Goal: Complete application form: Complete application form

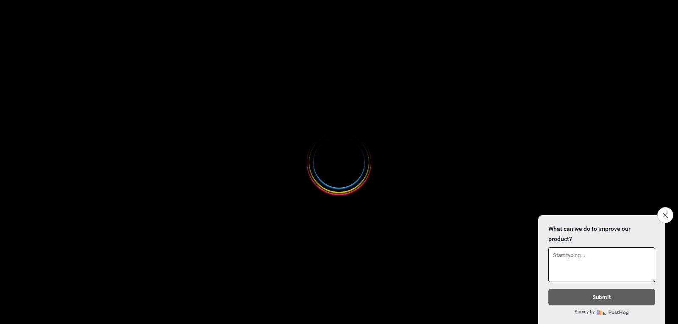
select select
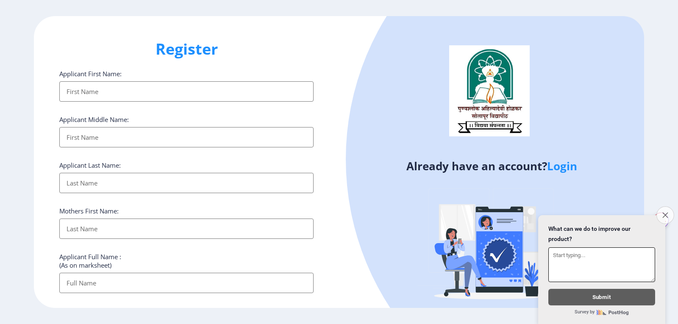
click at [668, 206] on button "Close survey" at bounding box center [665, 215] width 18 height 18
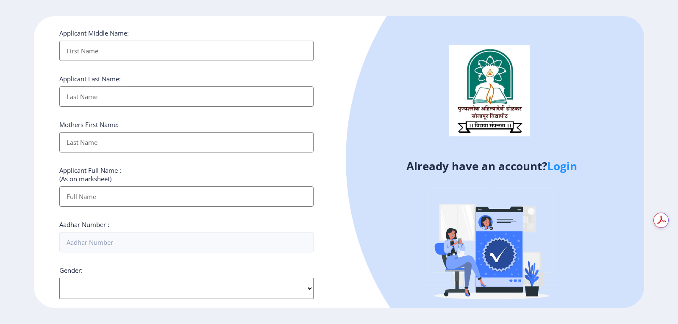
scroll to position [86, 0]
click at [175, 48] on input "Applicant First Name:" at bounding box center [186, 51] width 254 height 20
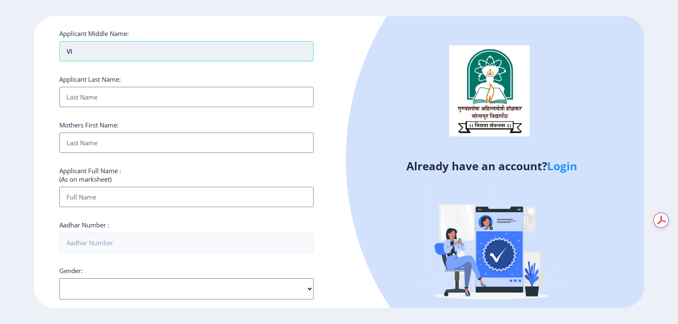
type input "V"
type input "SHANKAR"
type input "RATHOD"
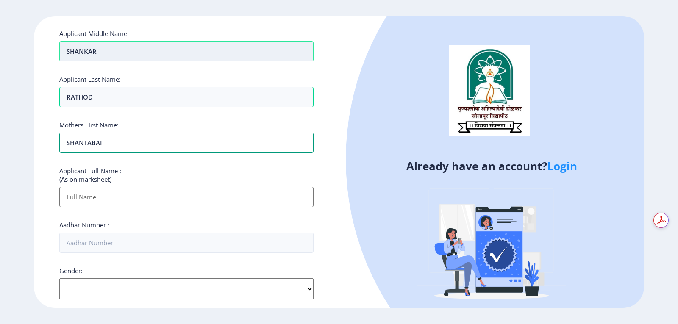
type input "SHANTABAI"
type input "[PERSON_NAME]"
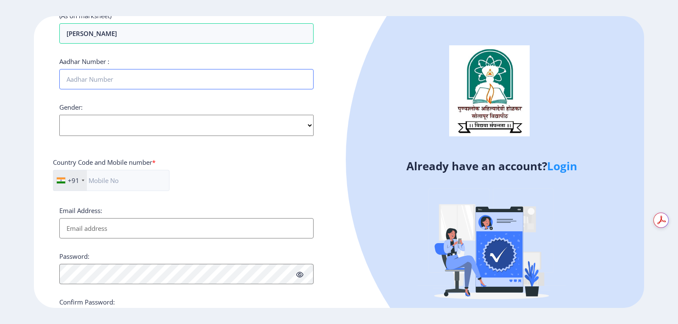
scroll to position [255, 0]
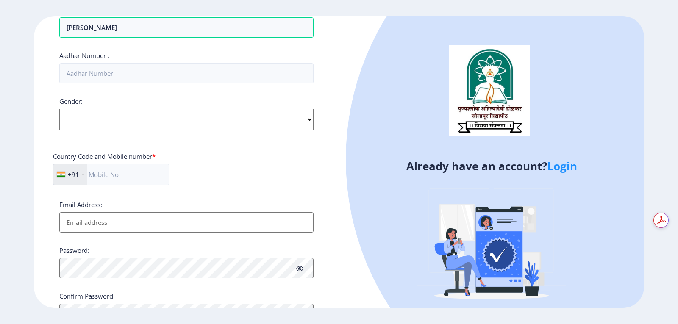
click at [205, 116] on div "Gender: Select Gender [DEMOGRAPHIC_DATA] [DEMOGRAPHIC_DATA] Other" at bounding box center [186, 113] width 254 height 33
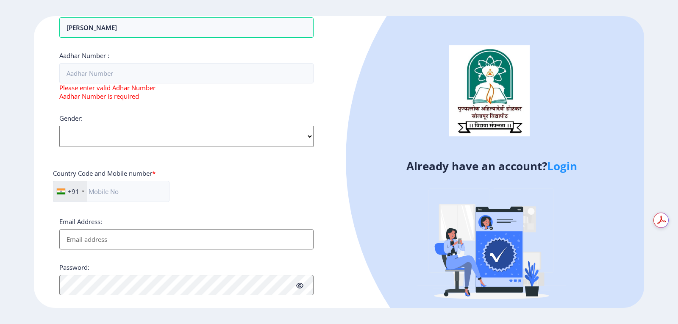
select select "[DEMOGRAPHIC_DATA]"
click at [59, 126] on select "Select Gender [DEMOGRAPHIC_DATA] [DEMOGRAPHIC_DATA] Other" at bounding box center [186, 136] width 254 height 21
click at [154, 192] on input "text" at bounding box center [111, 191] width 116 height 21
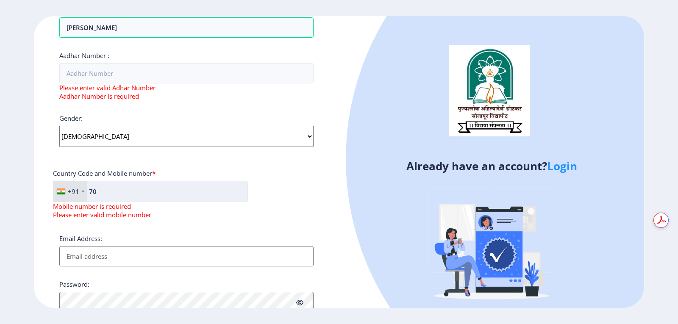
type input "7"
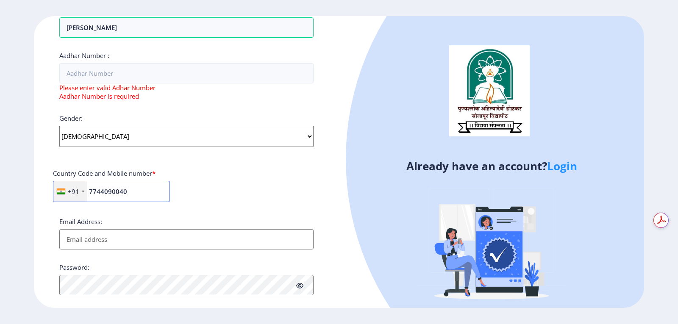
type input "7744090040"
click at [185, 139] on select "Select Gender [DEMOGRAPHIC_DATA] [DEMOGRAPHIC_DATA] Other" at bounding box center [186, 136] width 254 height 21
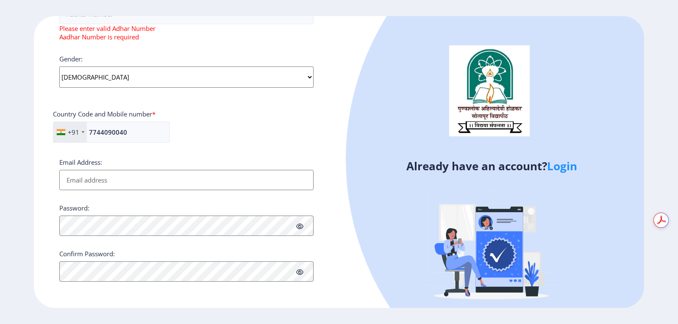
scroll to position [188, 0]
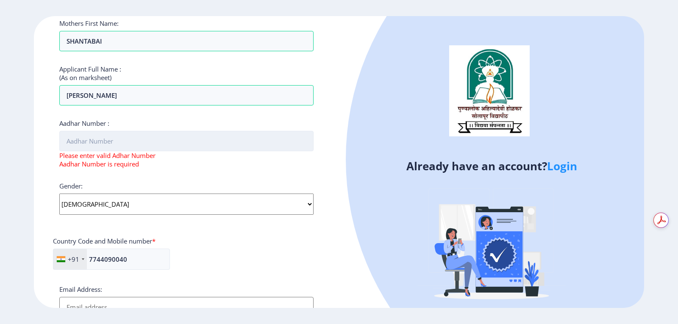
click at [175, 136] on input "Aadhar Number :" at bounding box center [186, 141] width 254 height 20
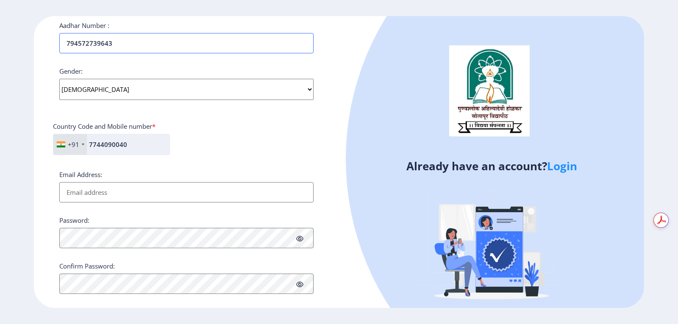
scroll to position [298, 0]
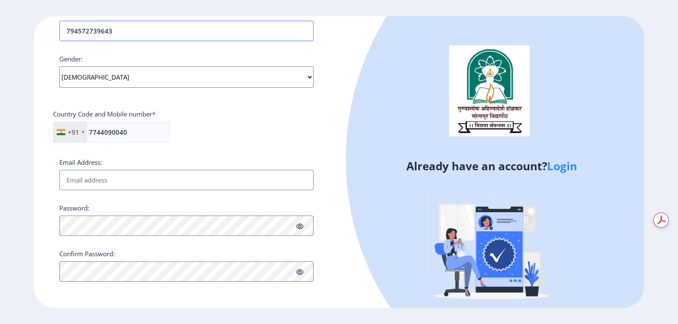
type input "794572739643"
click at [99, 180] on input "Email Address:" at bounding box center [186, 180] width 254 height 20
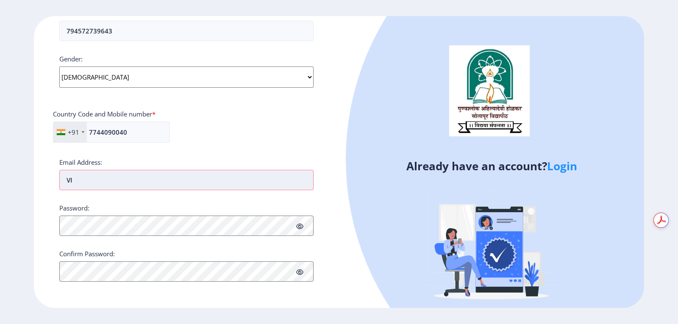
type input "V"
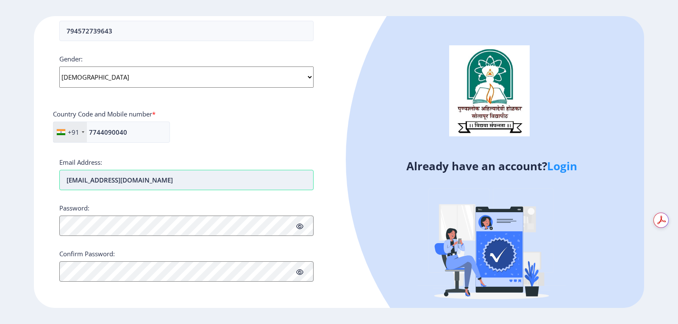
type input "[EMAIL_ADDRESS][DOMAIN_NAME]"
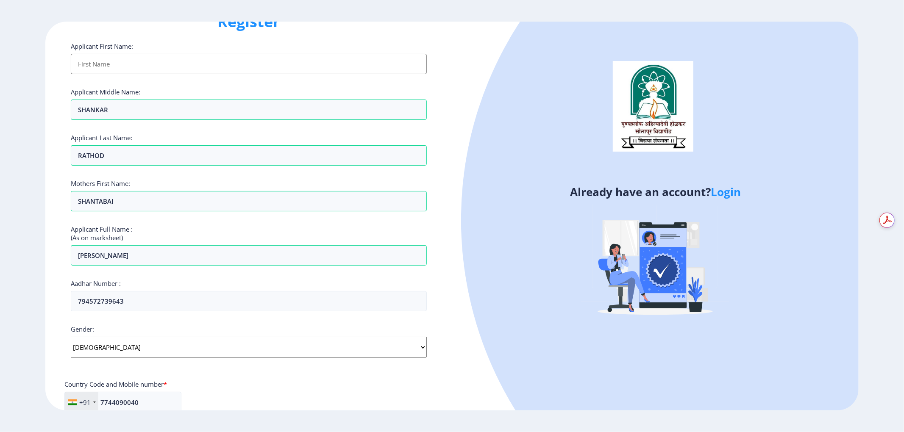
scroll to position [0, 0]
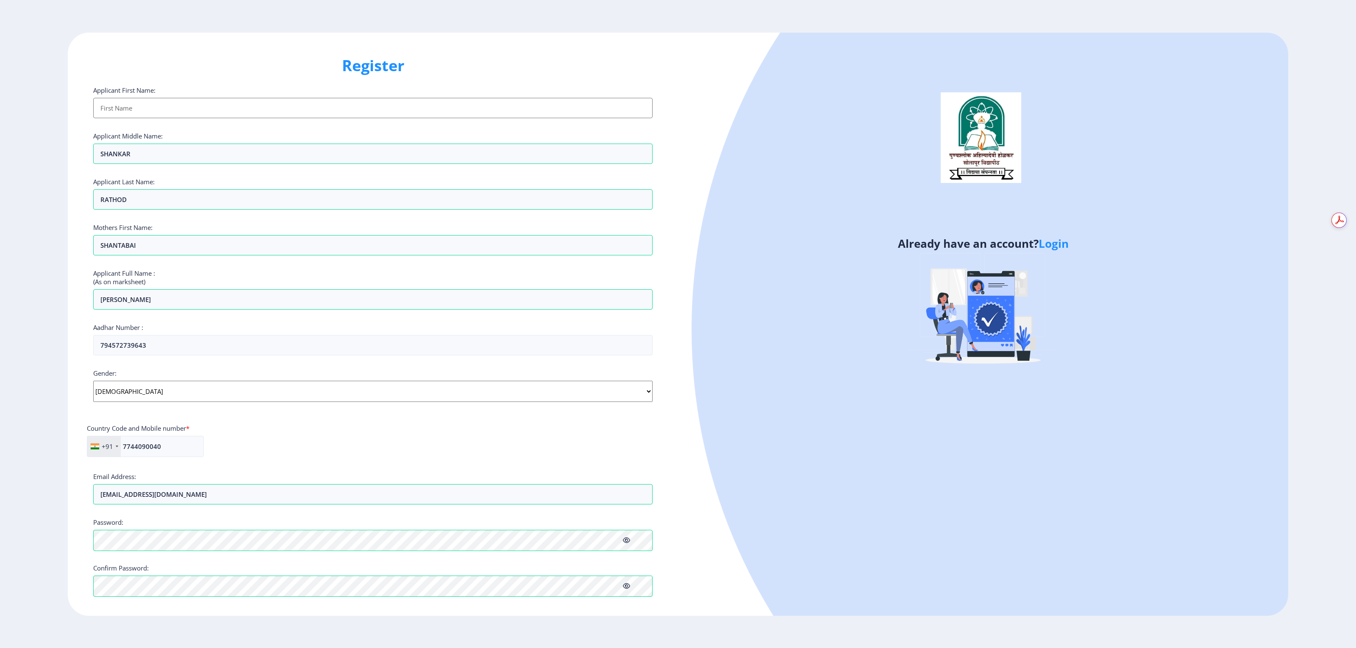
click at [241, 104] on input "Applicant First Name:" at bounding box center [372, 108] width 559 height 20
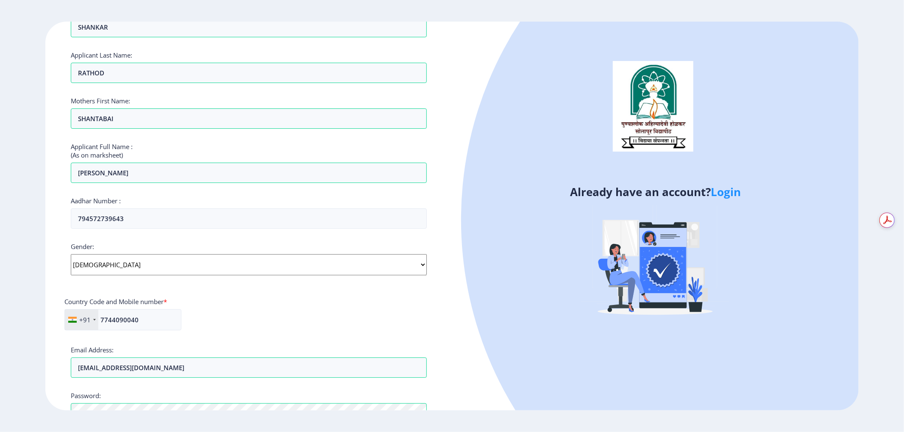
scroll to position [223, 0]
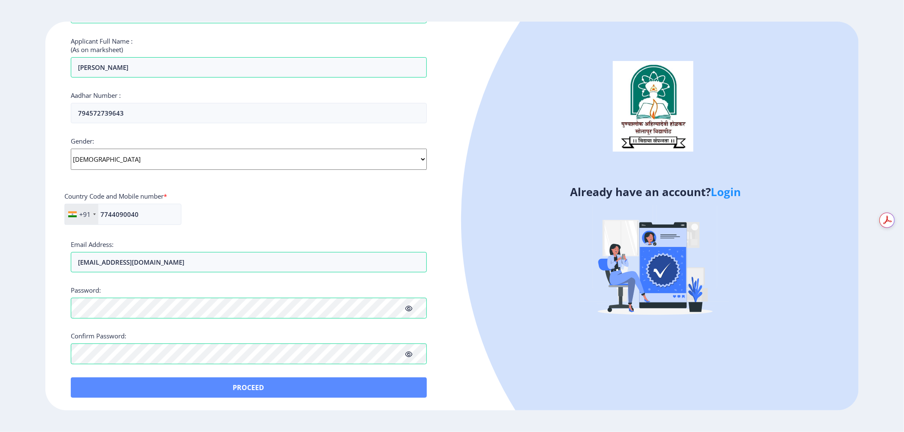
type input "VIKAS"
click at [226, 324] on button "Proceed" at bounding box center [249, 387] width 356 height 20
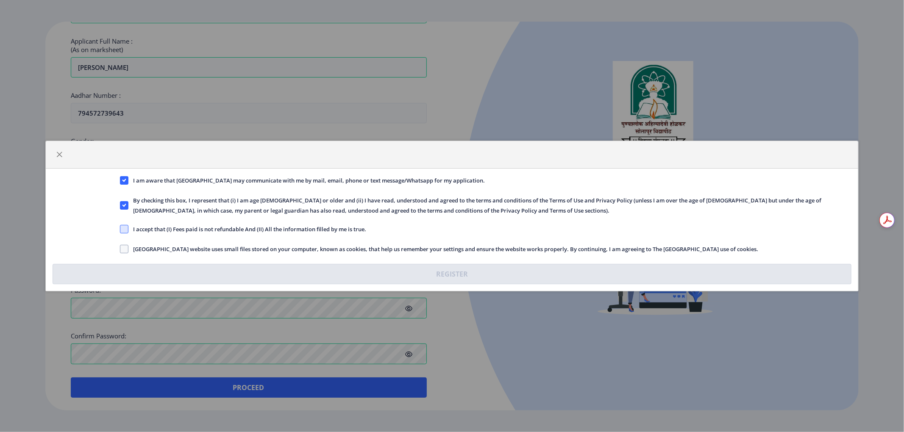
click at [120, 230] on span at bounding box center [124, 229] width 8 height 8
click at [120, 230] on input "I accept that (I) Fees paid is not refundable And (II) All the information fill…" at bounding box center [120, 229] width 0 height 0
checkbox input "true"
click at [124, 244] on label "[GEOGRAPHIC_DATA] website uses small files stored on your computer, known as co…" at bounding box center [439, 249] width 638 height 10
click at [120, 249] on input "[GEOGRAPHIC_DATA] website uses small files stored on your computer, known as co…" at bounding box center [120, 249] width 0 height 0
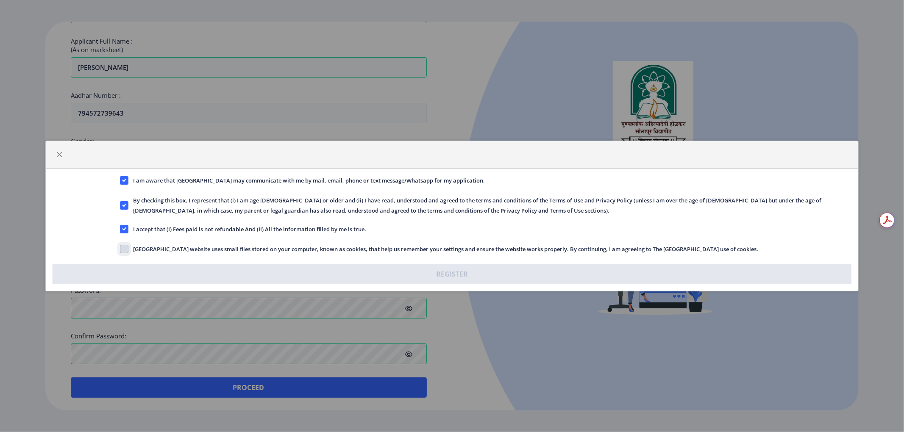
checkbox input "true"
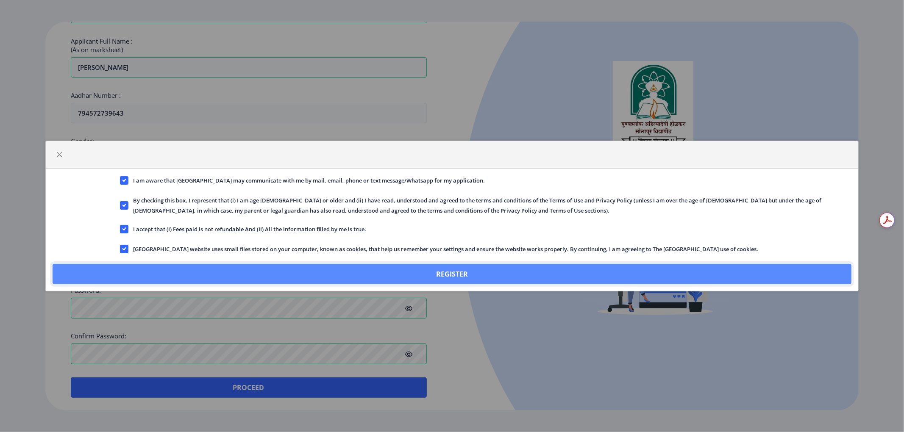
click at [395, 276] on button "Register" at bounding box center [452, 274] width 799 height 20
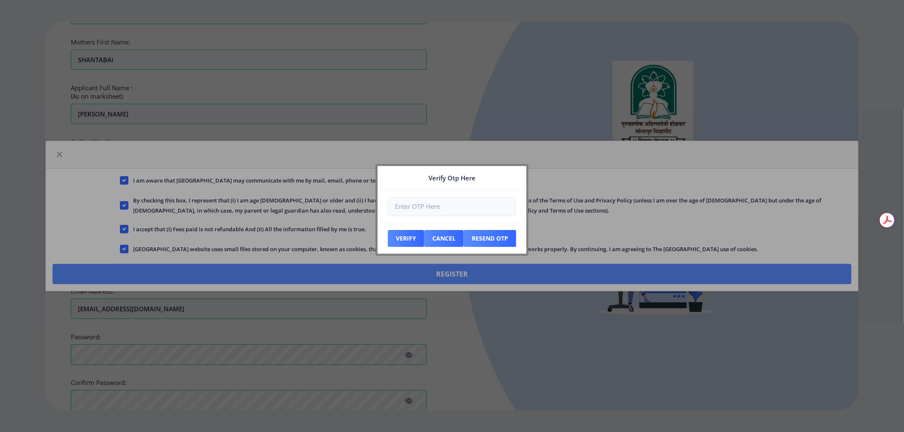
scroll to position [272, 0]
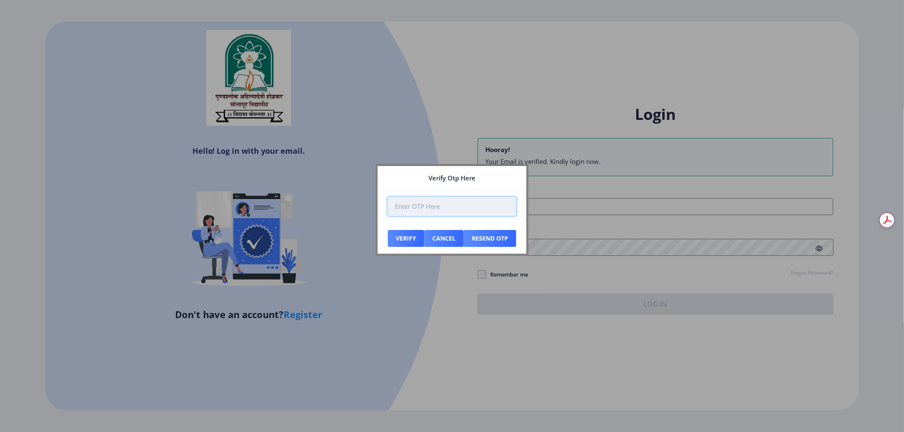
click at [451, 206] on input "number" at bounding box center [452, 206] width 128 height 19
type input "623107"
click at [412, 246] on button "Verify" at bounding box center [406, 238] width 36 height 17
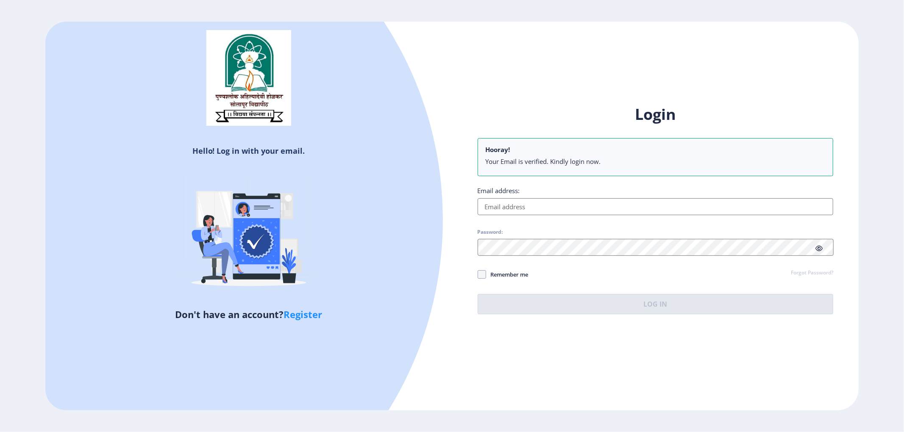
click at [541, 205] on input "Email address:" at bounding box center [655, 206] width 356 height 17
type input "[EMAIL_ADDRESS][DOMAIN_NAME]"
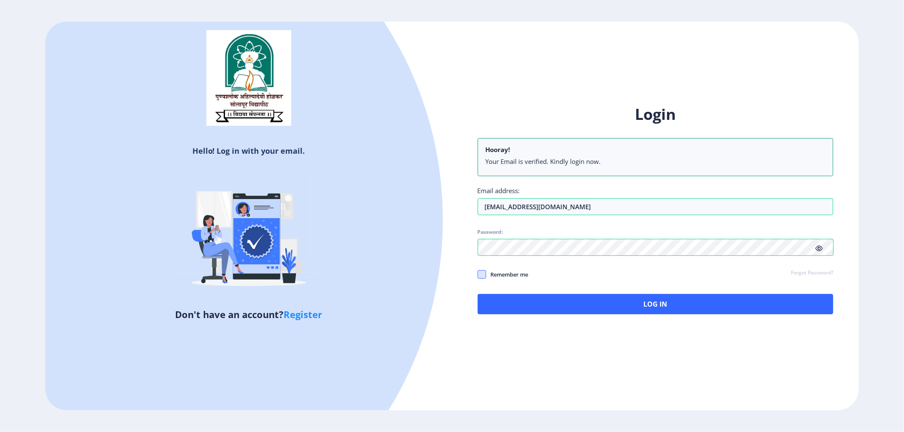
click at [484, 274] on span at bounding box center [481, 274] width 8 height 8
click at [478, 275] on input "Remember me" at bounding box center [477, 275] width 0 height 0
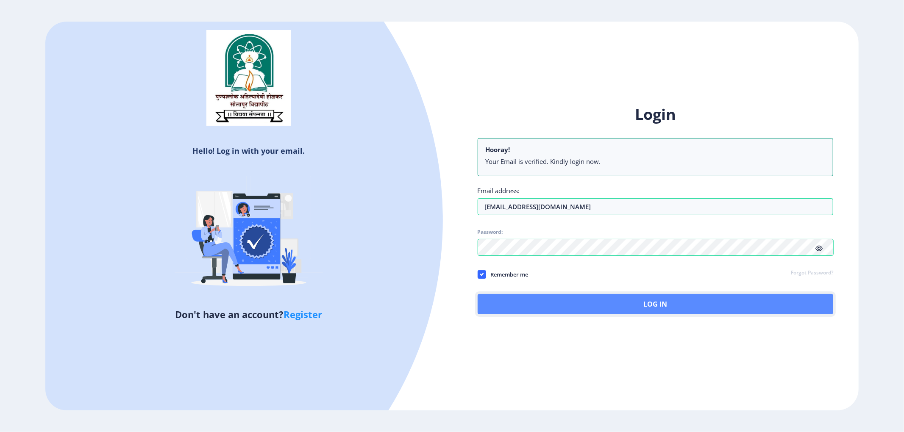
click at [517, 299] on button "Log In" at bounding box center [655, 304] width 356 height 20
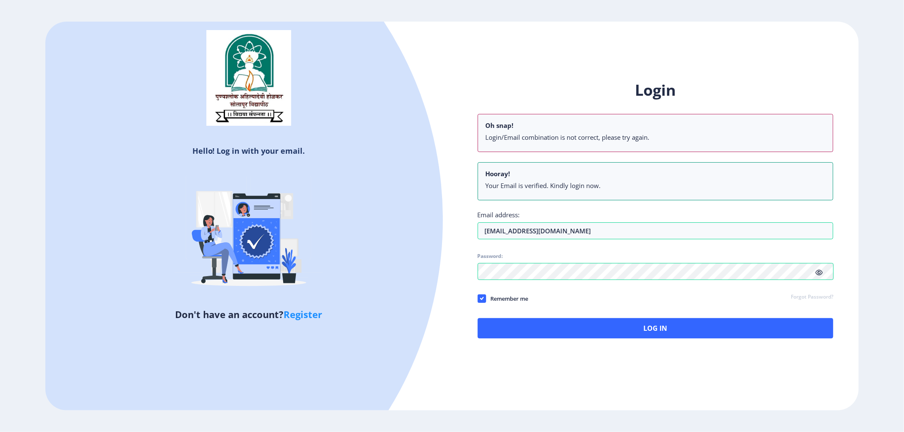
click at [487, 300] on span "Remember me" at bounding box center [507, 299] width 42 height 10
click at [478, 299] on input "Remember me" at bounding box center [477, 299] width 0 height 0
checkbox input "false"
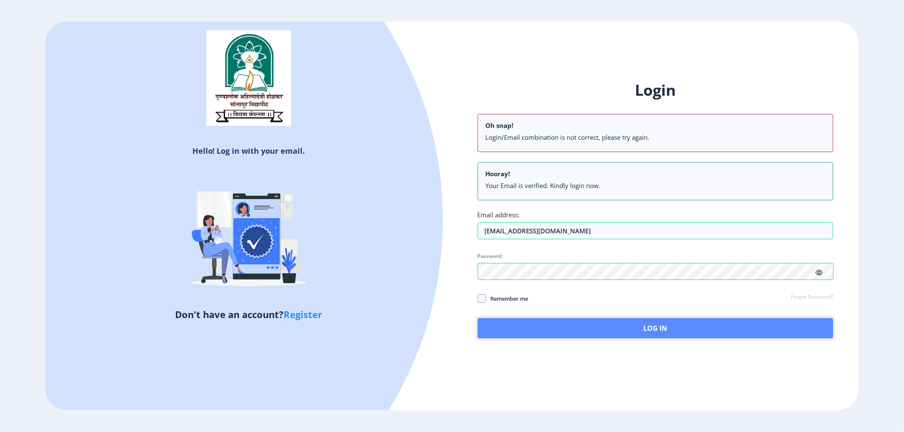
click at [507, 323] on button "Log In" at bounding box center [655, 328] width 356 height 20
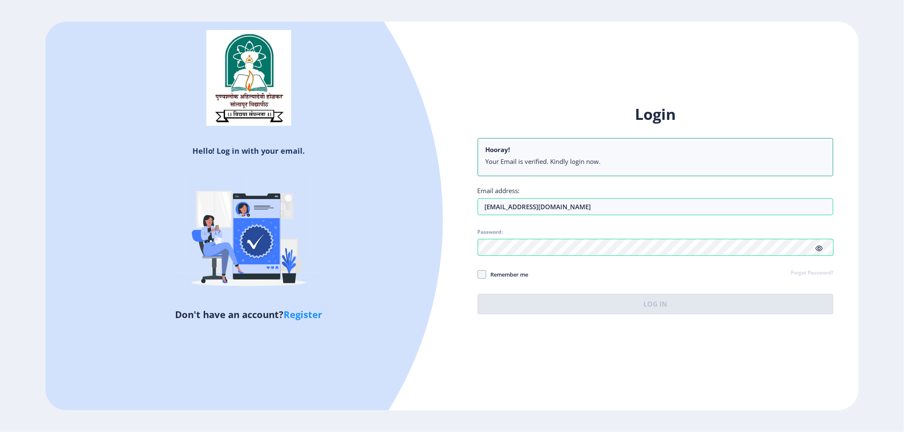
click at [580, 155] on nb-alert "Hooray! Your Email is verified. Kindly login now." at bounding box center [655, 157] width 356 height 38
click at [575, 166] on ul "Your Email is verified. Kindly login now." at bounding box center [655, 163] width 340 height 12
click at [596, 203] on input "[EMAIL_ADDRESS][DOMAIN_NAME]" at bounding box center [655, 206] width 356 height 17
click at [608, 205] on input "[EMAIL_ADDRESS][DOMAIN_NAME]" at bounding box center [655, 206] width 356 height 17
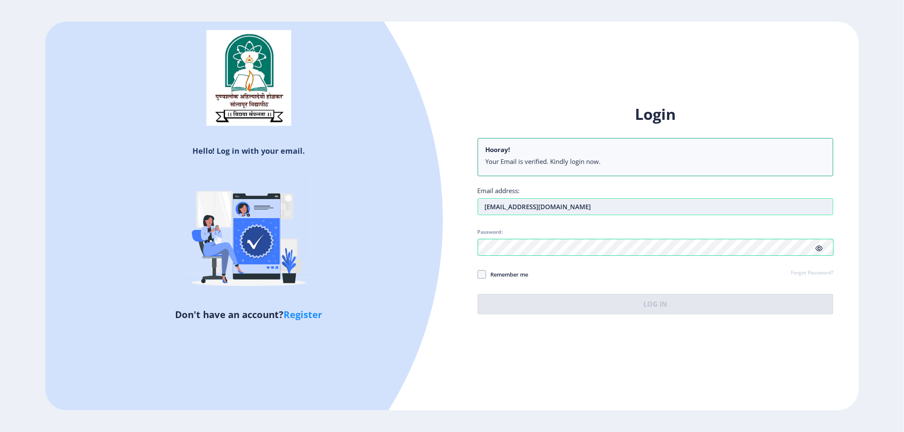
click at [608, 205] on input "[EMAIL_ADDRESS][DOMAIN_NAME]" at bounding box center [655, 206] width 356 height 17
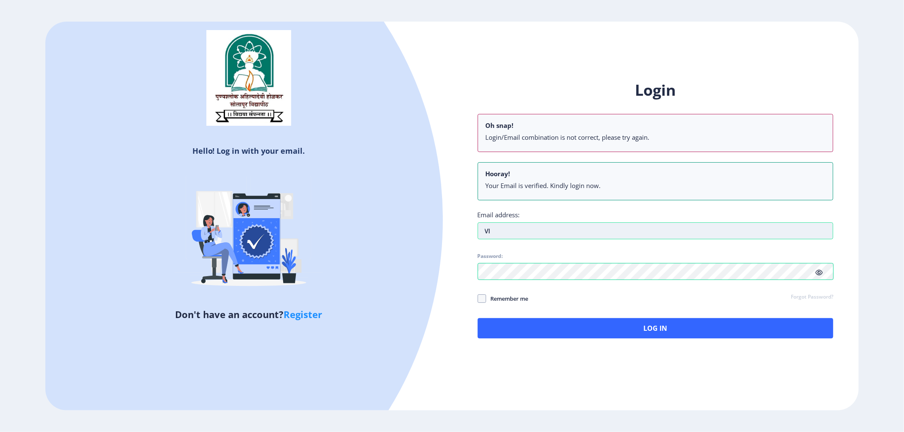
type input "V"
type input "[EMAIL_ADDRESS][DOMAIN_NAME]"
click at [483, 297] on span at bounding box center [481, 298] width 8 height 8
click at [478, 299] on input "Remember me" at bounding box center [477, 299] width 0 height 0
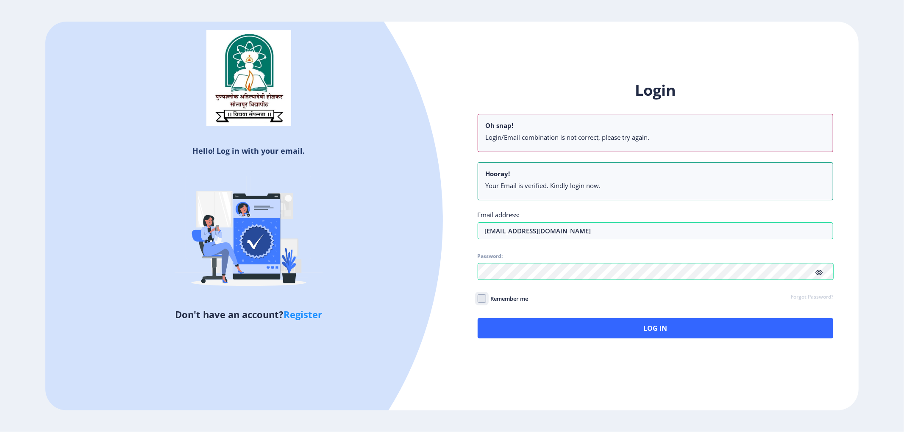
checkbox input "true"
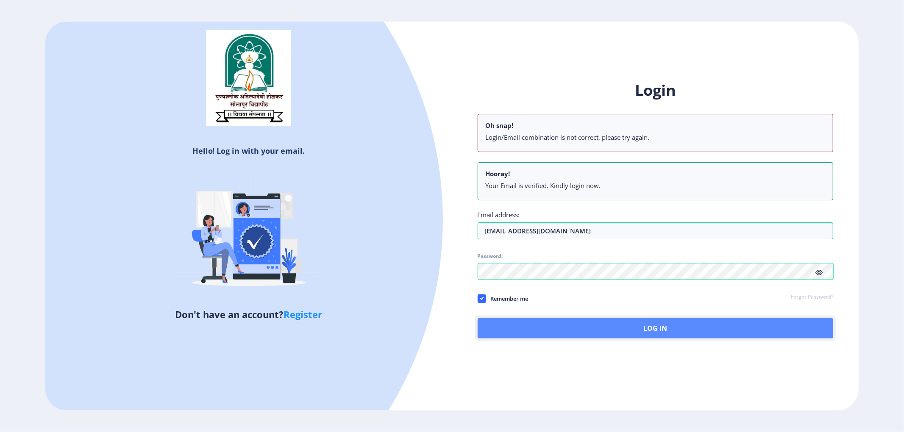
click at [507, 324] on button "Log In" at bounding box center [655, 328] width 356 height 20
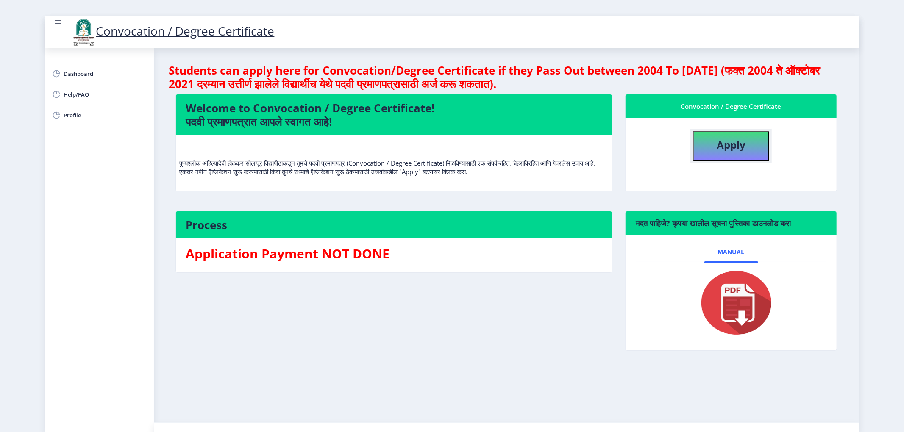
click at [677, 141] on b "Apply" at bounding box center [730, 145] width 29 height 14
select select
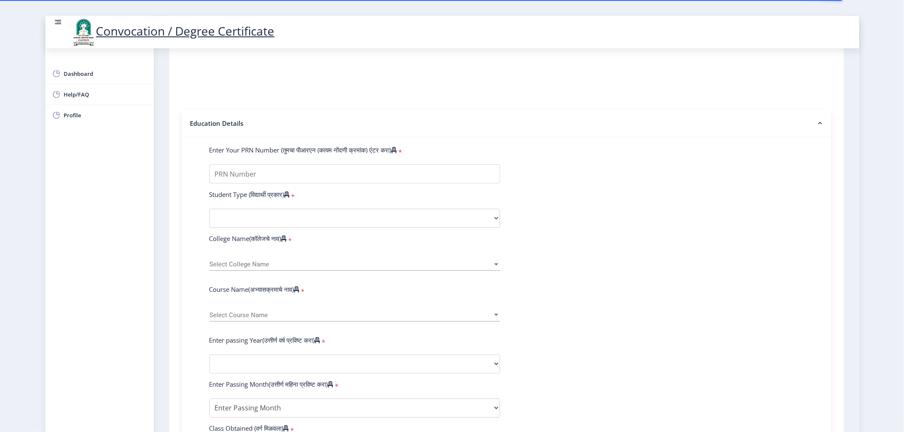
scroll to position [121, 0]
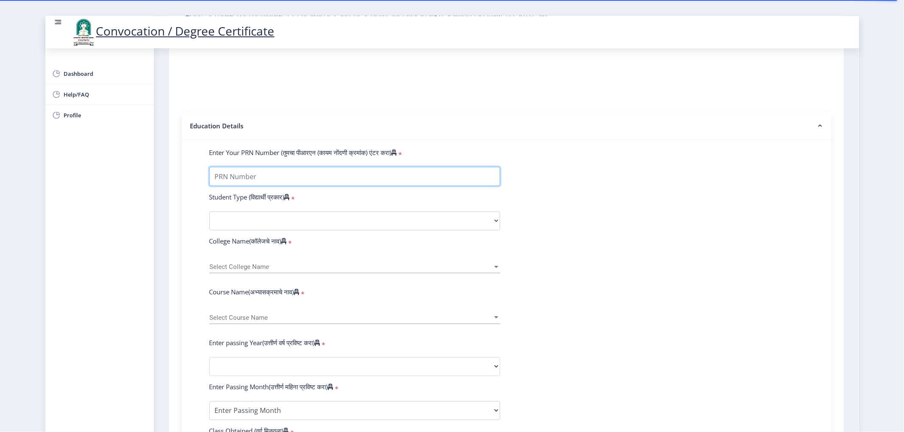
click at [386, 185] on input "Enter Your PRN Number (तुमचा पीआरएन (कायम नोंदणी क्रमांक) एंटर करा)" at bounding box center [354, 176] width 291 height 19
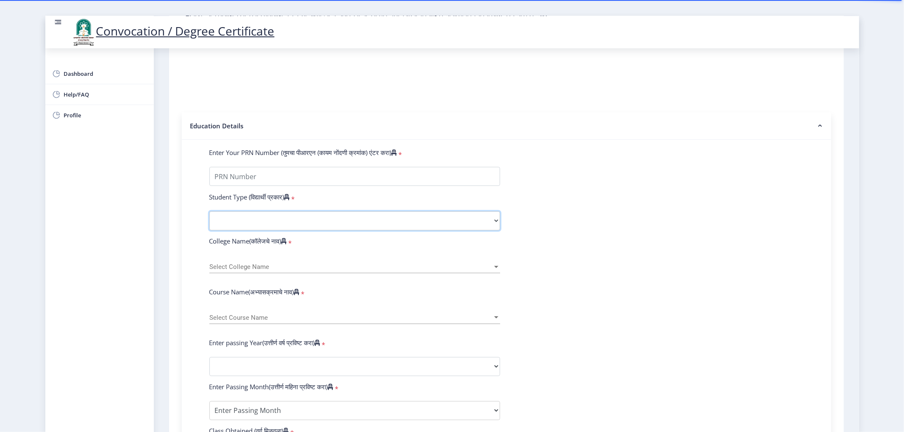
click at [434, 223] on select "Select Student Type Regular External" at bounding box center [354, 220] width 291 height 19
select select "Regular"
click at [209, 219] on select "Select Student Type Regular External" at bounding box center [354, 220] width 291 height 19
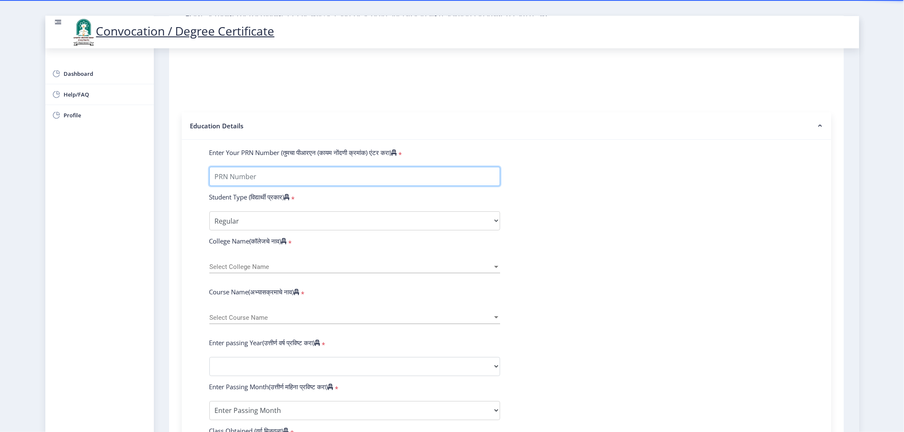
click at [394, 186] on input "Enter Your PRN Number (तुमचा पीआरएन (कायम नोंदणी क्रमांक) एंटर करा)" at bounding box center [354, 176] width 291 height 19
click at [341, 271] on span "Select College Name" at bounding box center [350, 266] width 283 height 7
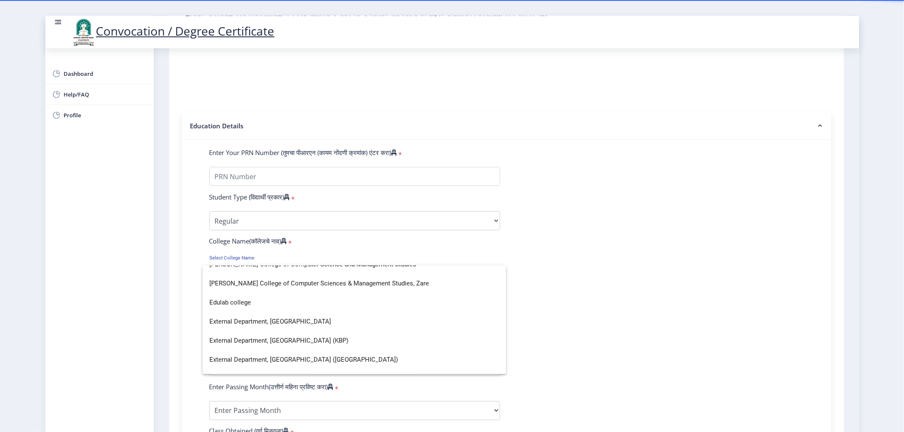
scroll to position [734, 0]
click at [643, 252] on div at bounding box center [452, 216] width 904 height 432
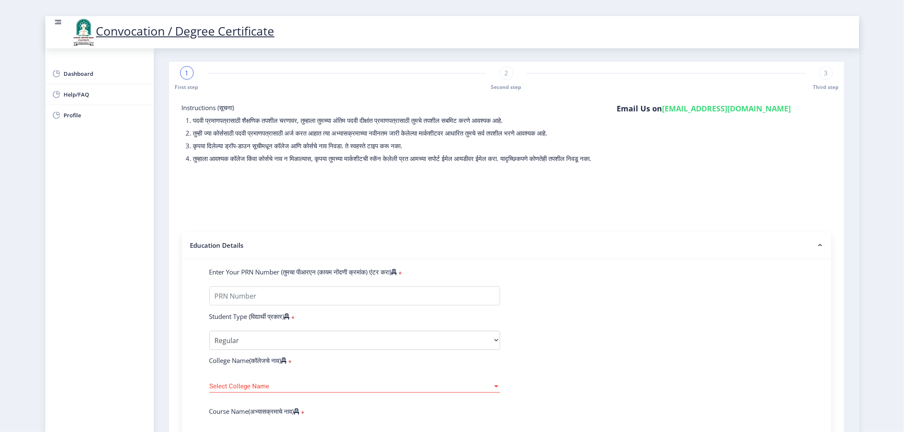
scroll to position [0, 0]
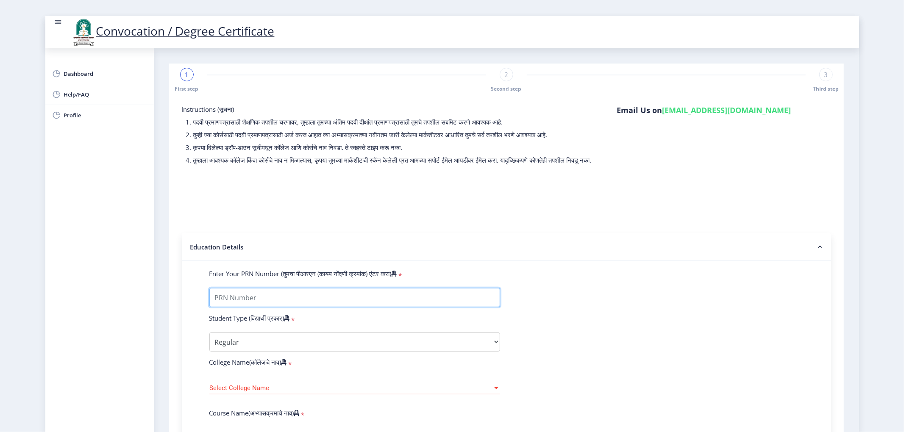
click at [236, 306] on input "Enter Your PRN Number (तुमचा पीआरएन (कायम नोंदणी क्रमांक) एंटर करा)" at bounding box center [354, 297] width 291 height 19
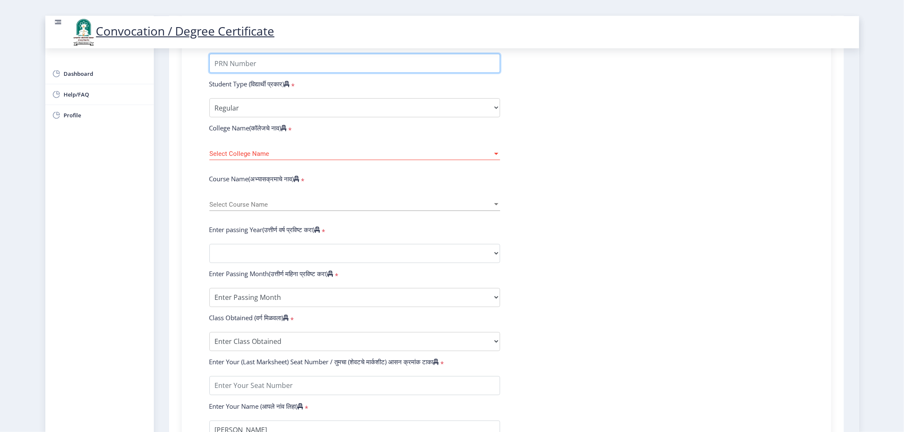
scroll to position [178, 0]
